Goal: Find specific page/section: Find specific page/section

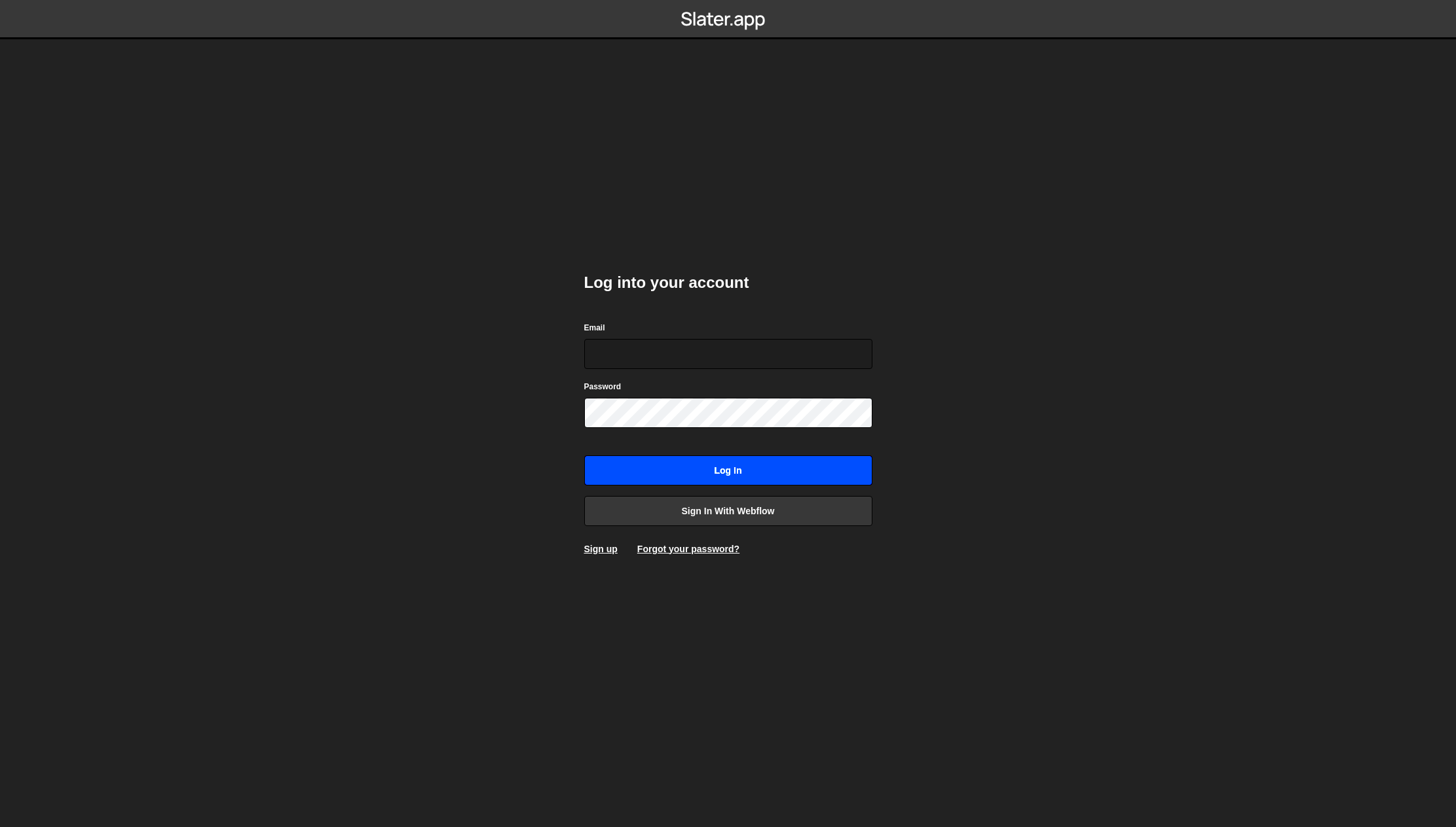
type input "[PERSON_NAME][EMAIL_ADDRESS][DOMAIN_NAME]"
click at [689, 483] on input "Log in" at bounding box center [728, 470] width 288 height 30
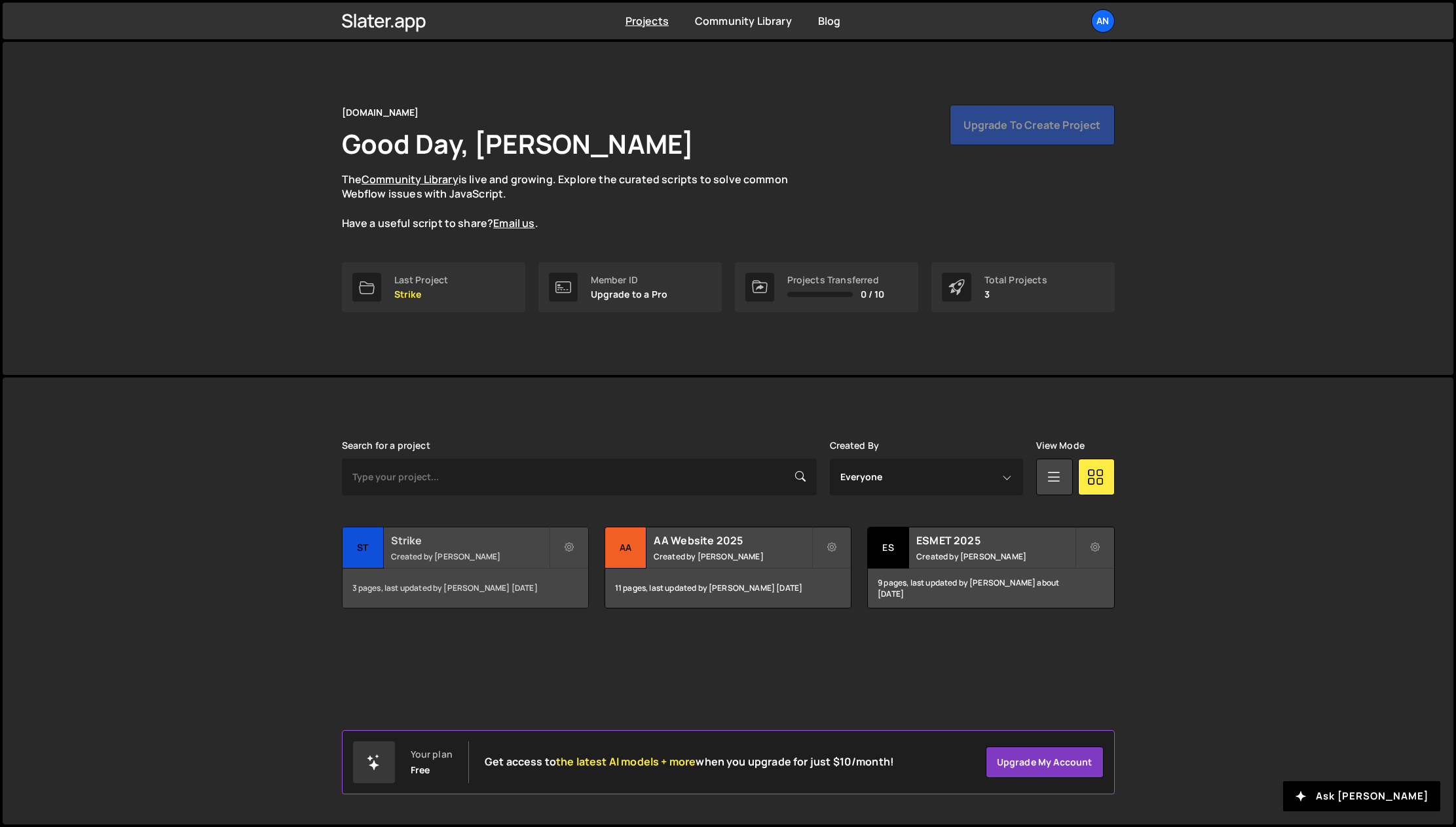
click at [437, 540] on h2 "Strike" at bounding box center [470, 540] width 158 height 15
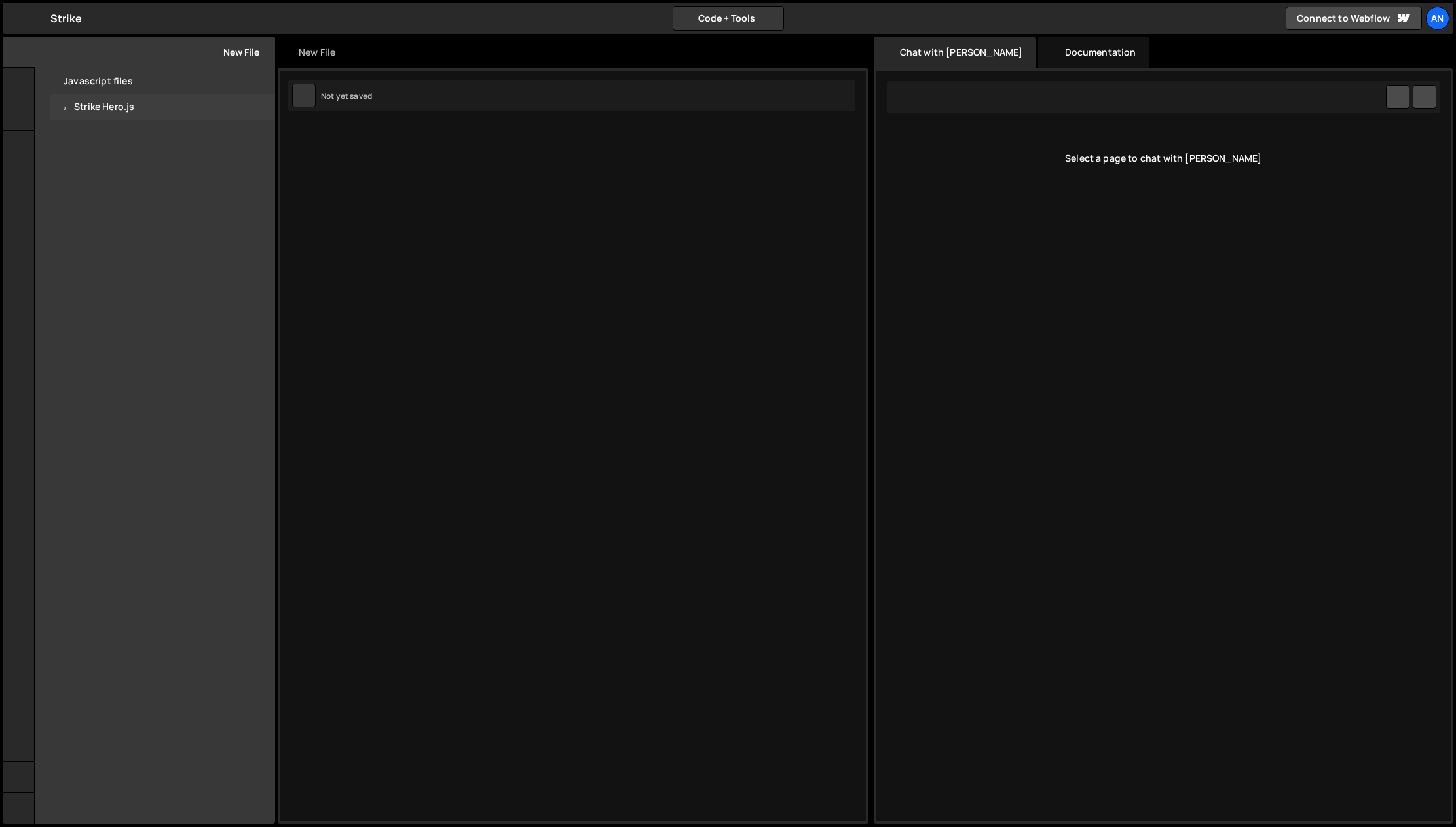
click at [97, 110] on div "Strike Hero.js" at bounding box center [104, 107] width 60 height 12
